Goal: Task Accomplishment & Management: Use online tool/utility

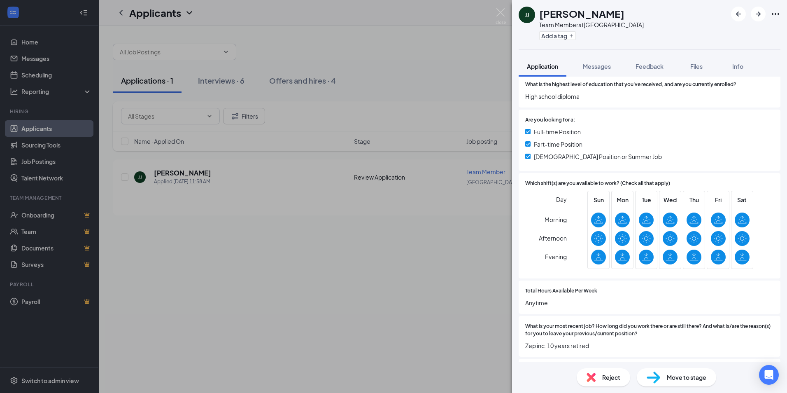
scroll to position [165, 0]
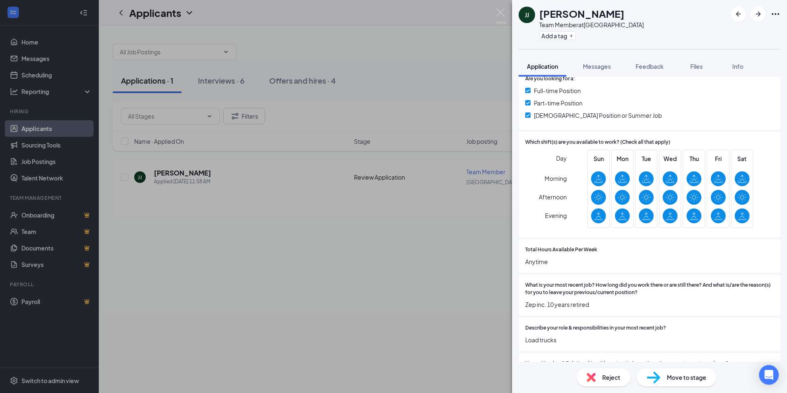
click at [678, 380] on span "Move to stage" at bounding box center [687, 377] width 40 height 9
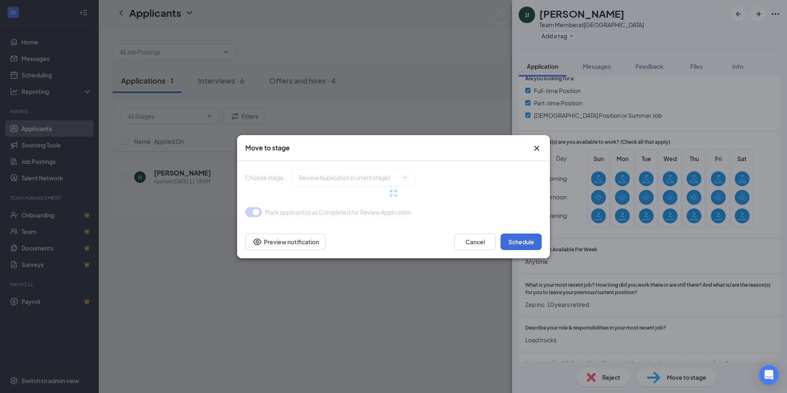
type input "Onsite Interview (next stage)"
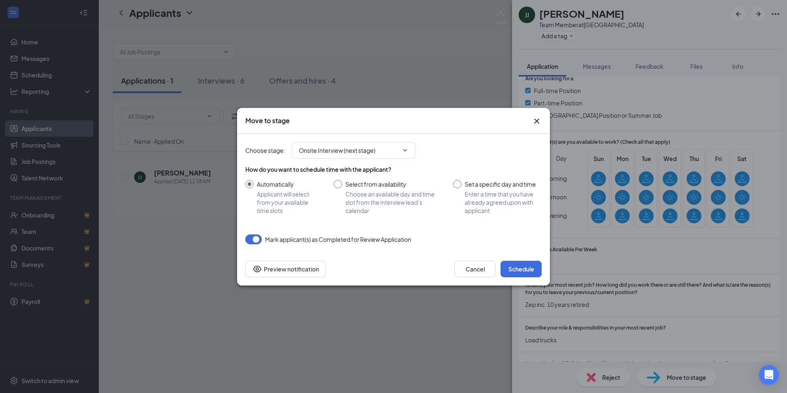
click at [335, 182] on input "Select from availability Choose an available day and time slot from the intervi…" at bounding box center [385, 197] width 103 height 35
radio input "true"
radio input "false"
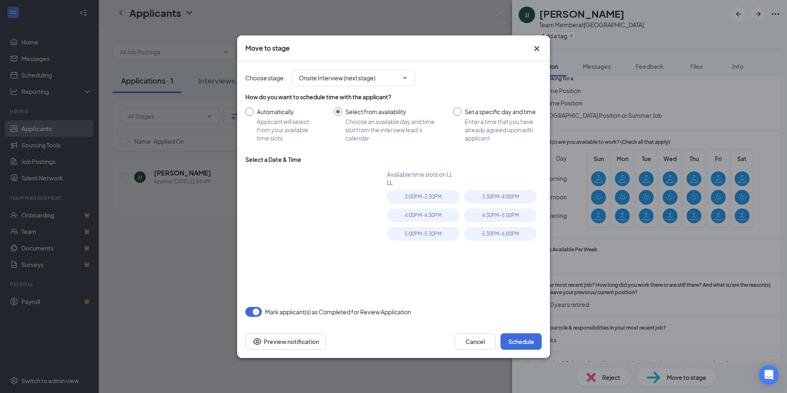
type input "[DATE]"
click at [511, 199] on div "3:30PM - 4:00PM" at bounding box center [501, 197] width 72 height 14
click at [520, 344] on button "Schedule" at bounding box center [521, 341] width 41 height 16
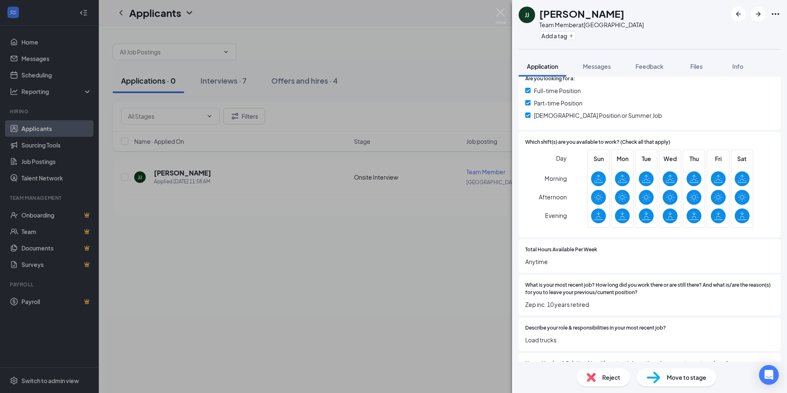
click at [685, 376] on span "Move to stage" at bounding box center [687, 377] width 40 height 9
type input "Onsite Interview (next stage)"
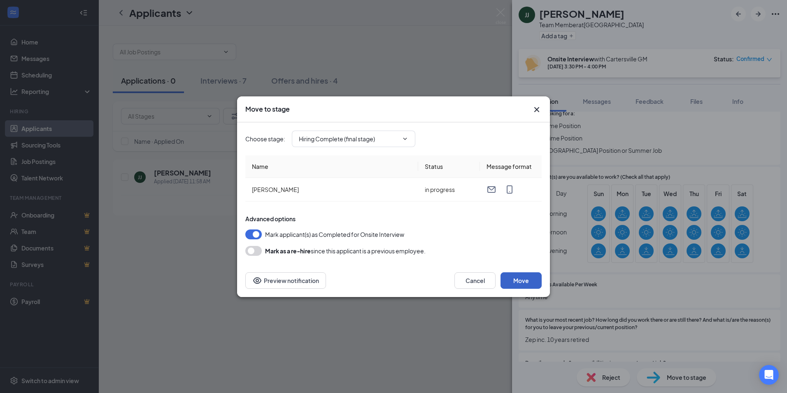
click at [522, 285] on button "Move" at bounding box center [521, 280] width 41 height 16
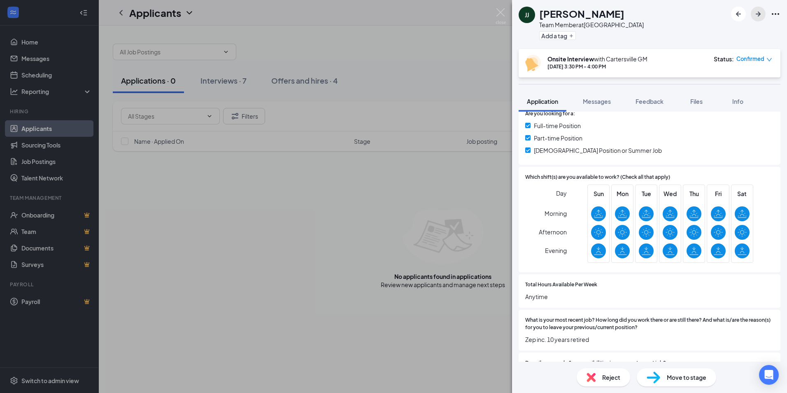
click at [764, 18] on button "button" at bounding box center [758, 14] width 15 height 15
